Goal: Go to known website: Access a specific website the user already knows

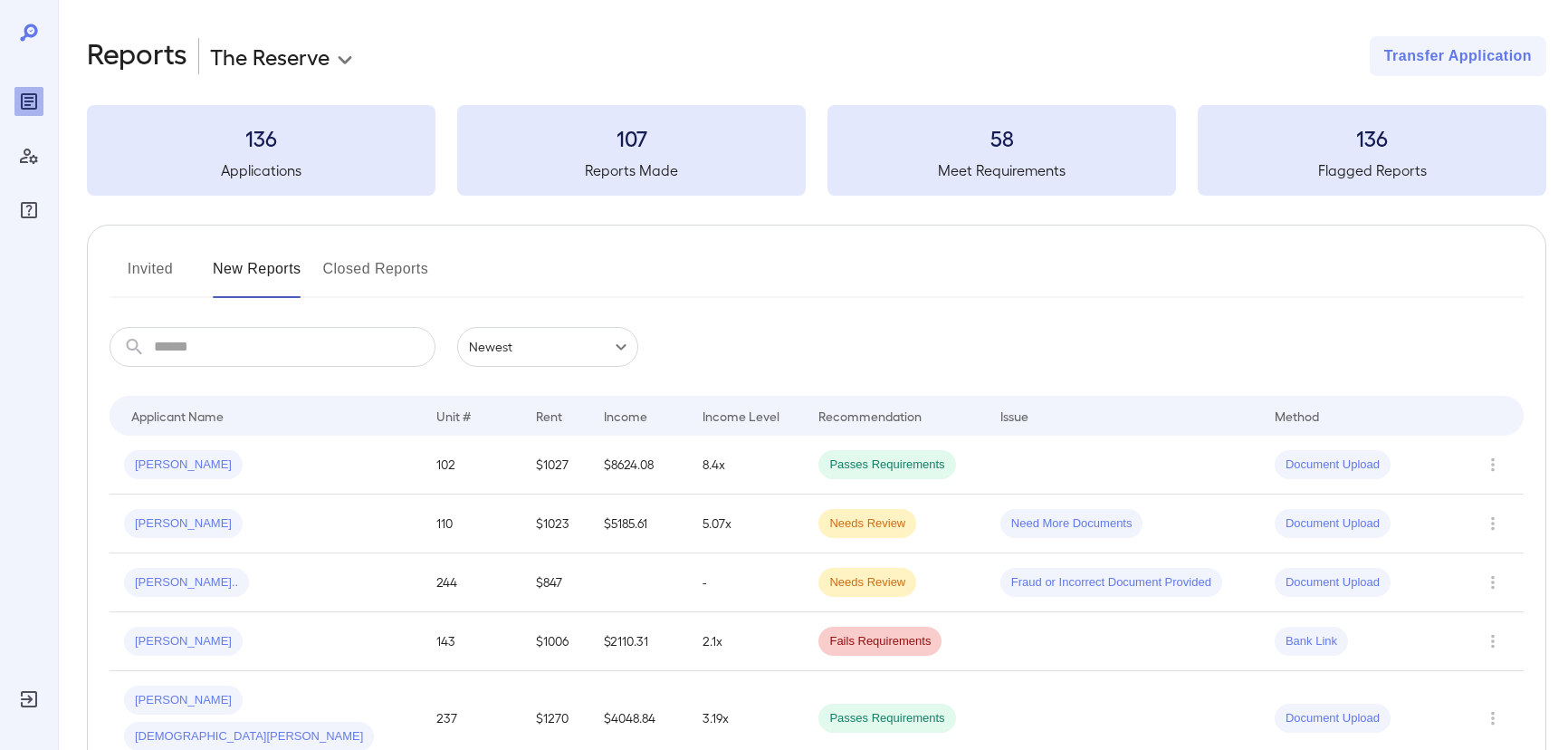
scroll to position [81, 0]
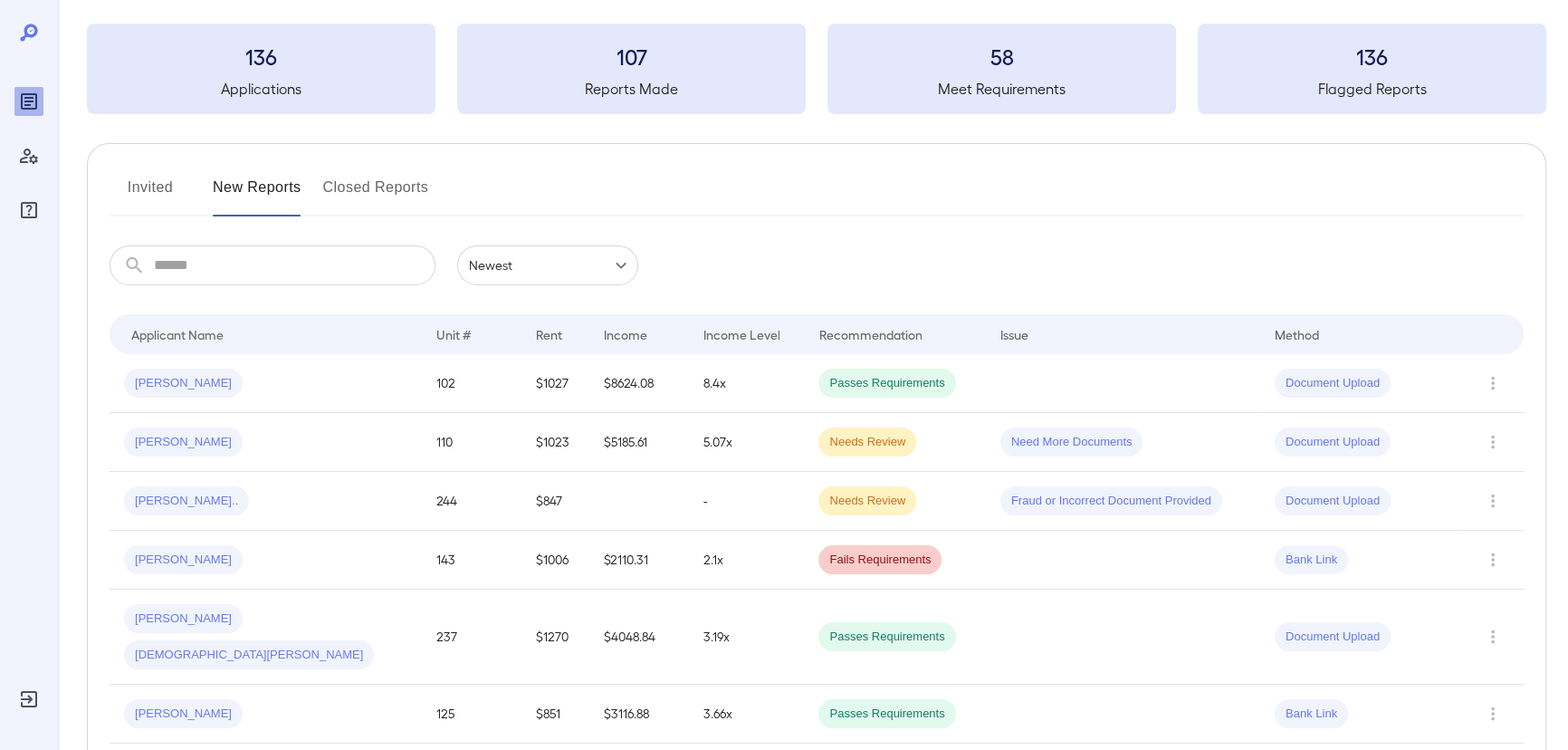
click at [149, 197] on button "Invited" at bounding box center [151, 195] width 81 height 44
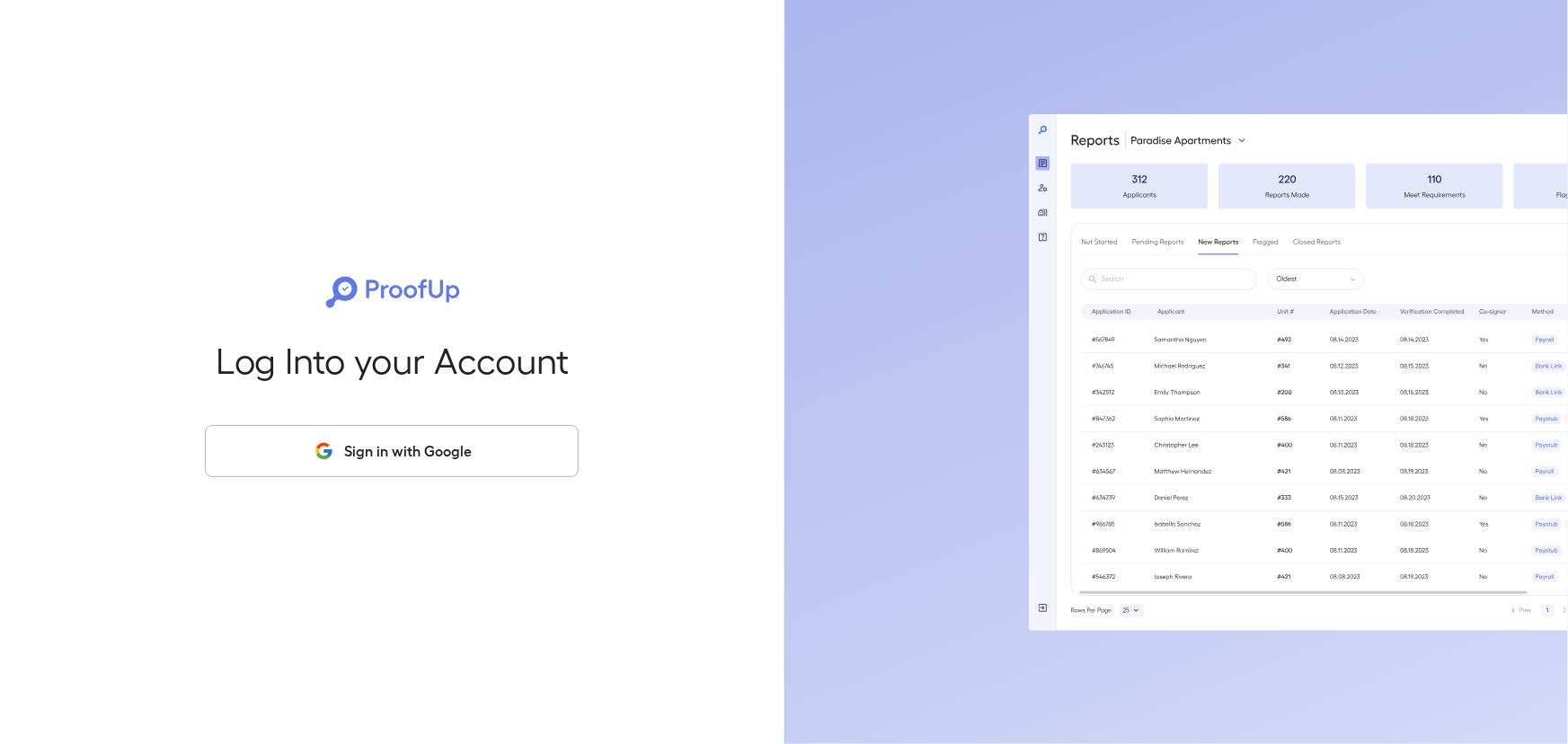
click at [381, 407] on div "Log Into your Account Sign in with Google" at bounding box center [393, 372] width 727 height 744
click at [377, 463] on button "Sign in with Google" at bounding box center [392, 450] width 374 height 52
